Goal: Task Accomplishment & Management: Complete application form

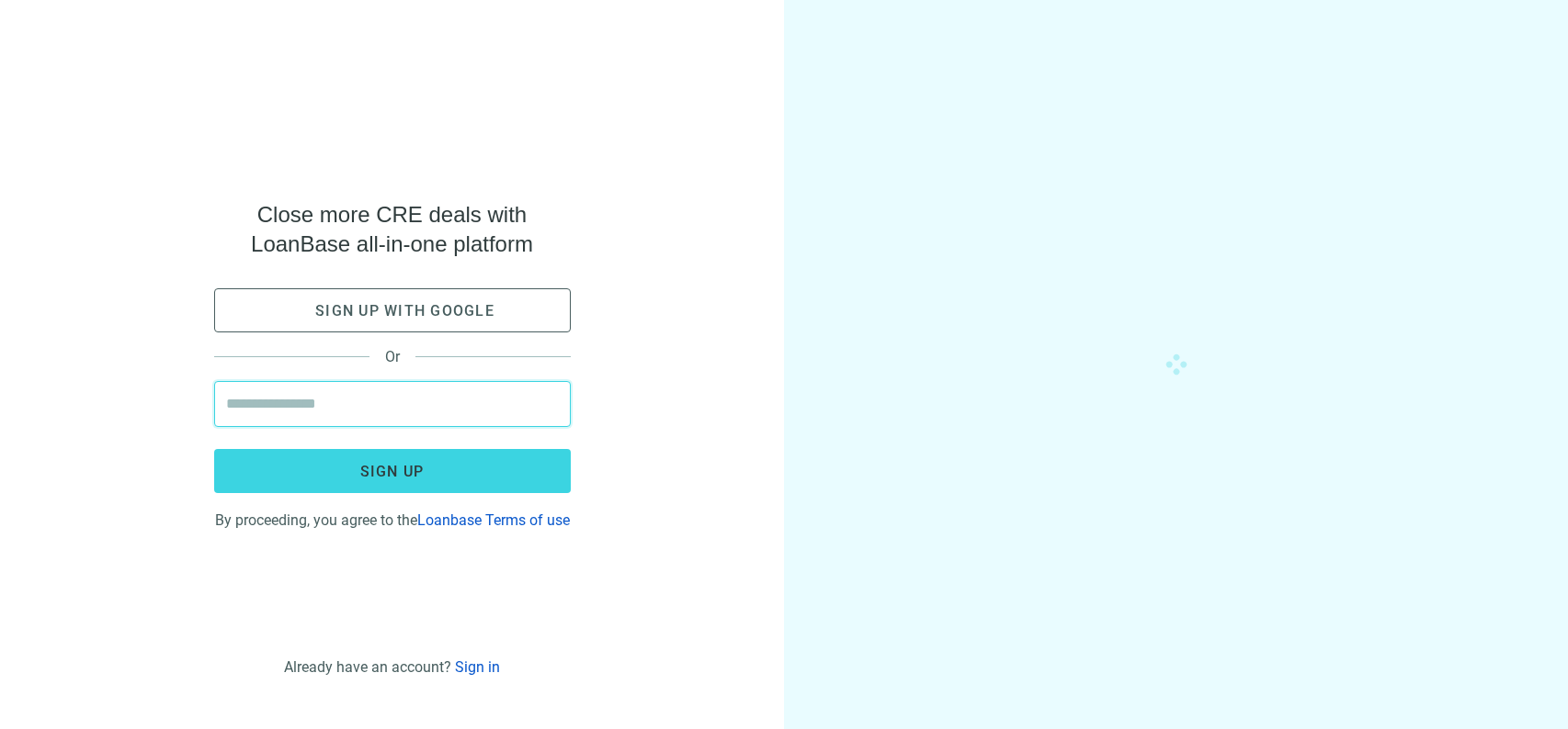
click at [325, 388] on input "email" at bounding box center [392, 404] width 333 height 45
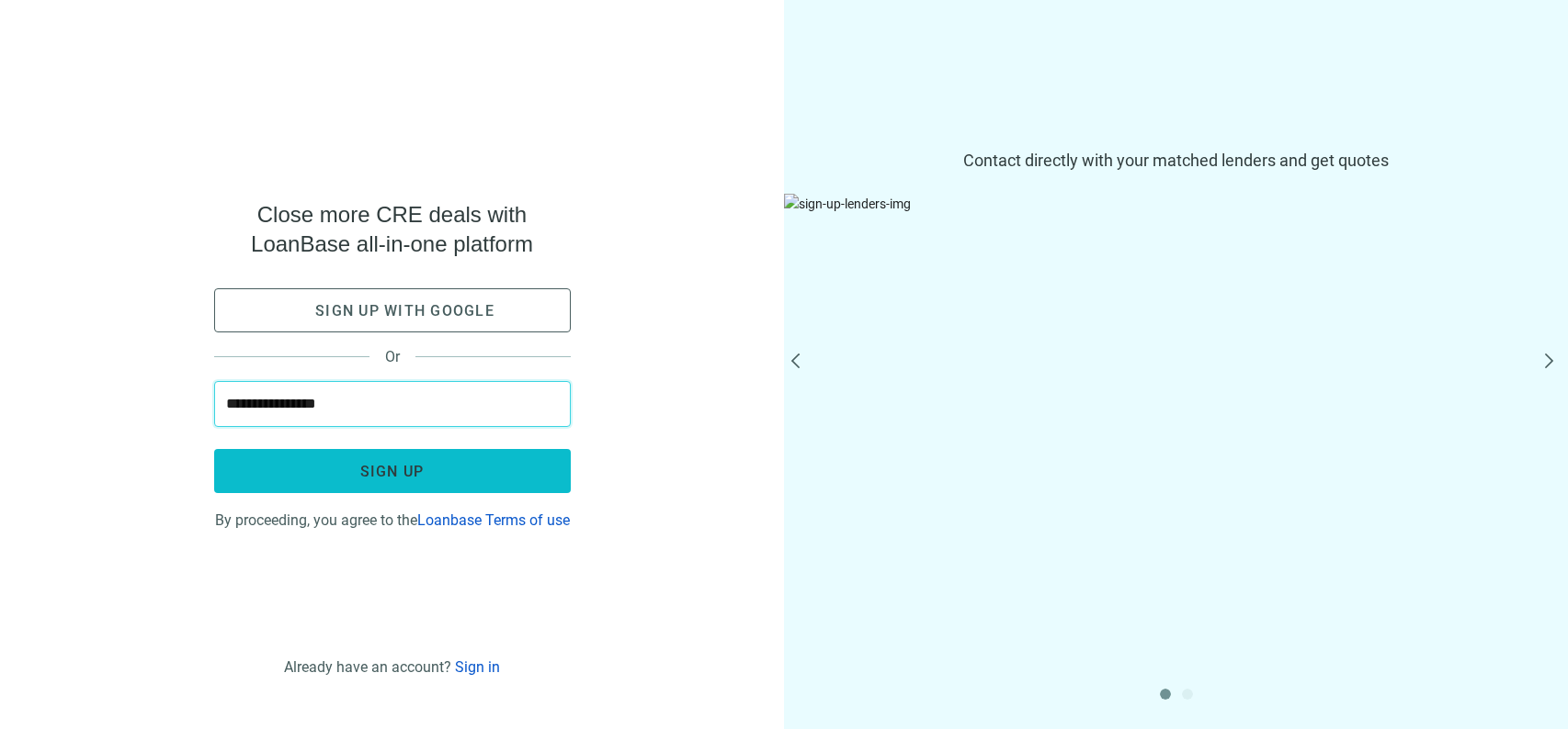
type input "**********"
click at [380, 466] on span "Sign up" at bounding box center [393, 471] width 65 height 17
